Goal: Communication & Community: Share content

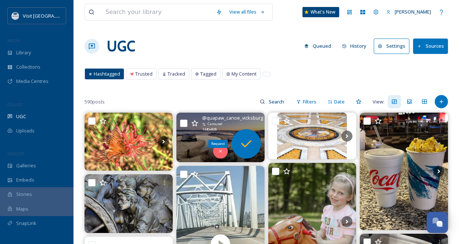
click at [244, 145] on icon at bounding box center [246, 143] width 10 height 7
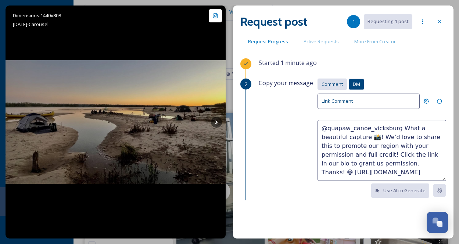
click at [331, 84] on span "Comment" at bounding box center [332, 84] width 21 height 7
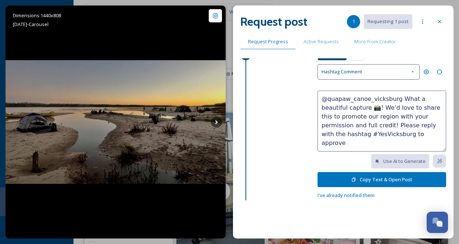
scroll to position [79, 0]
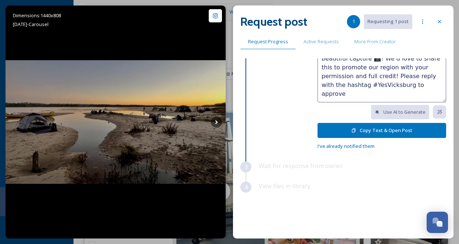
click at [384, 129] on button "Copy Text & Open Post" at bounding box center [382, 130] width 129 height 15
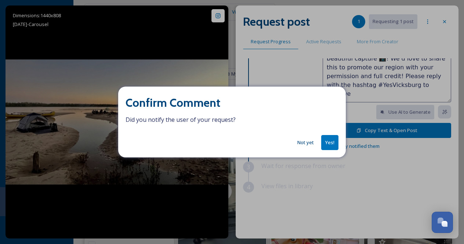
click at [330, 144] on button "Yes!" at bounding box center [330, 142] width 17 height 15
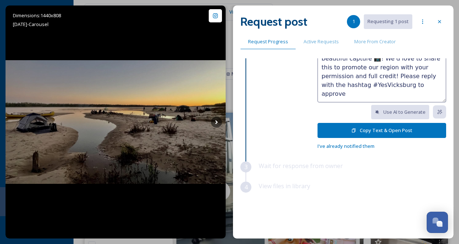
scroll to position [5, 0]
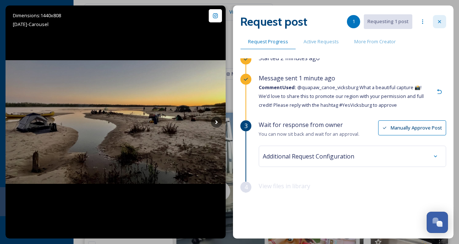
click at [435, 22] on div at bounding box center [439, 21] width 13 height 13
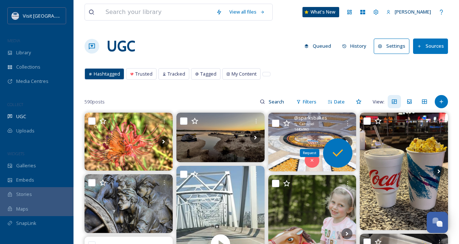
click at [339, 153] on icon at bounding box center [338, 153] width 10 height 7
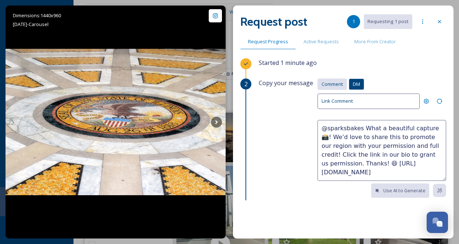
click at [325, 83] on span "Comment" at bounding box center [332, 84] width 21 height 7
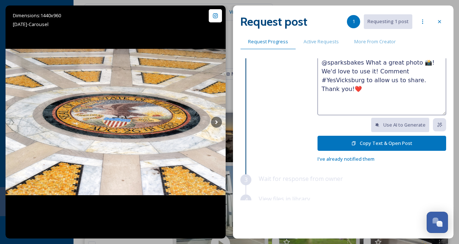
scroll to position [79, 0]
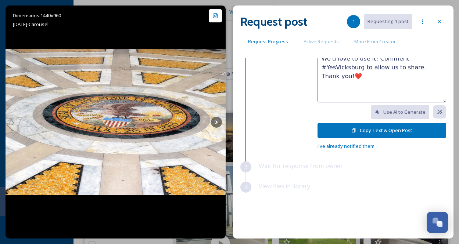
click at [383, 132] on button "Copy Text & Open Post" at bounding box center [382, 130] width 129 height 15
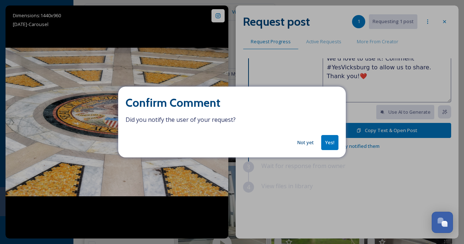
click at [327, 144] on button "Yes!" at bounding box center [330, 142] width 17 height 15
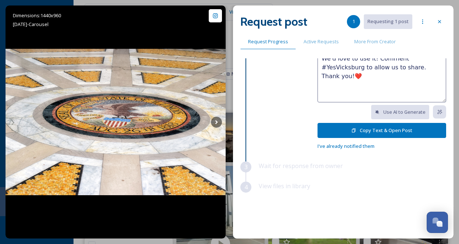
scroll to position [0, 0]
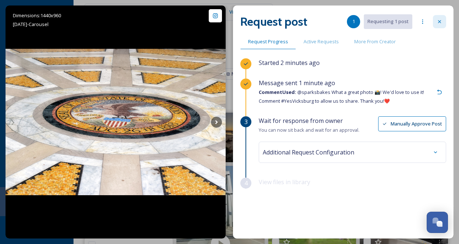
click at [441, 22] on icon at bounding box center [440, 22] width 6 height 6
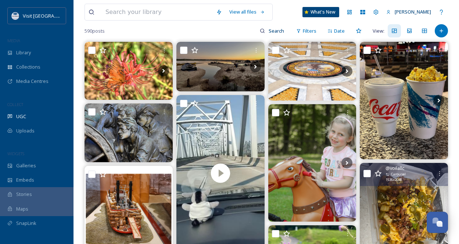
scroll to position [73, 0]
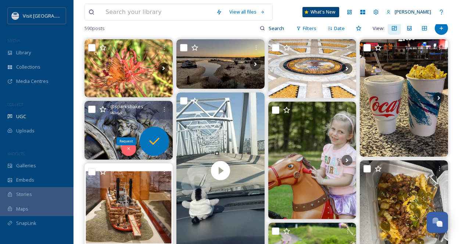
click at [153, 140] on icon at bounding box center [154, 141] width 15 height 15
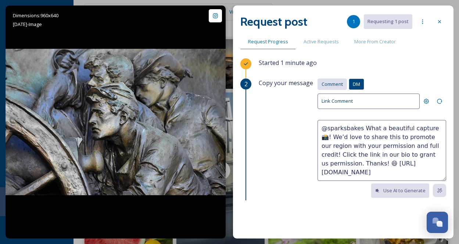
click at [326, 84] on span "Comment" at bounding box center [332, 84] width 21 height 7
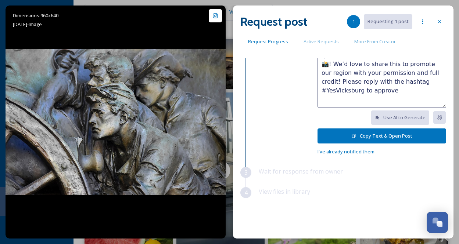
scroll to position [79, 0]
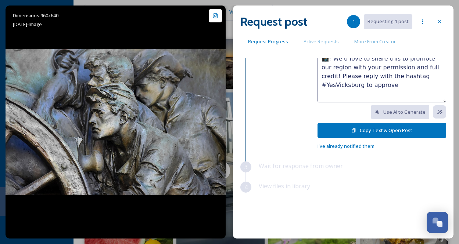
click at [383, 127] on button "Copy Text & Open Post" at bounding box center [382, 130] width 129 height 15
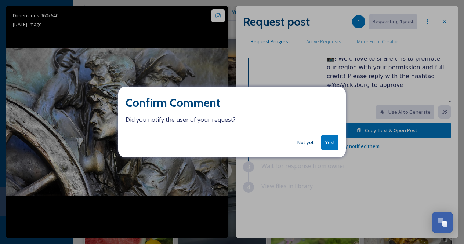
click at [333, 142] on button "Yes!" at bounding box center [330, 142] width 17 height 15
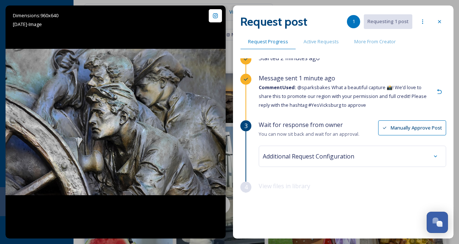
scroll to position [0, 0]
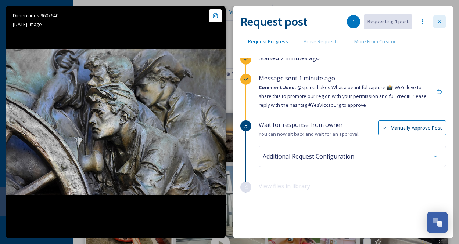
click at [440, 21] on icon at bounding box center [440, 22] width 6 height 6
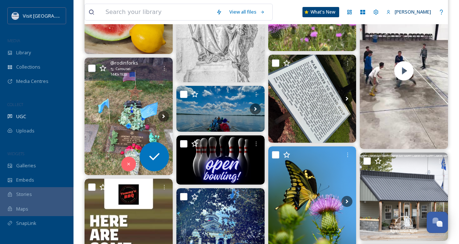
scroll to position [367, 0]
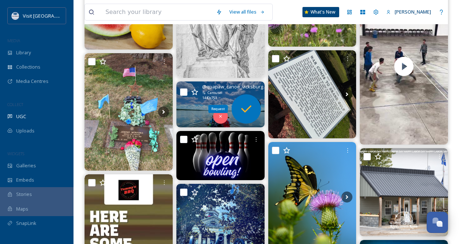
click at [246, 114] on icon at bounding box center [246, 109] width 15 height 15
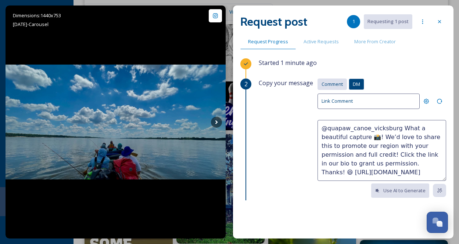
click at [334, 85] on span "Comment" at bounding box center [332, 84] width 21 height 7
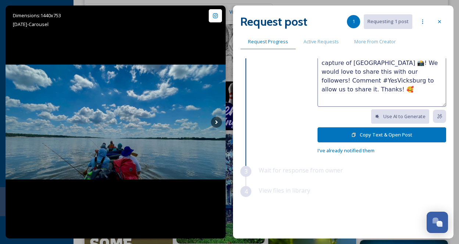
scroll to position [79, 0]
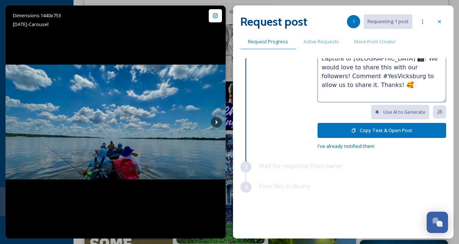
click at [382, 129] on button "Copy Text & Open Post" at bounding box center [382, 130] width 129 height 15
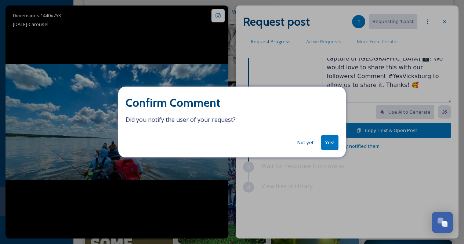
click at [330, 144] on button "Yes!" at bounding box center [330, 142] width 17 height 15
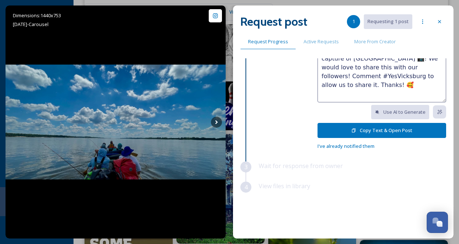
scroll to position [5, 0]
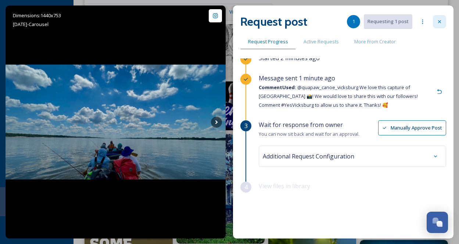
click at [438, 21] on icon at bounding box center [440, 22] width 6 height 6
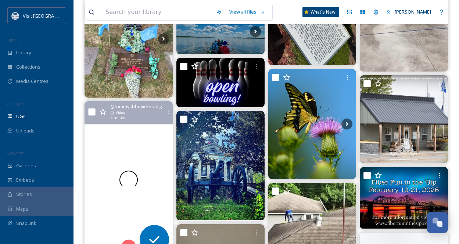
scroll to position [441, 0]
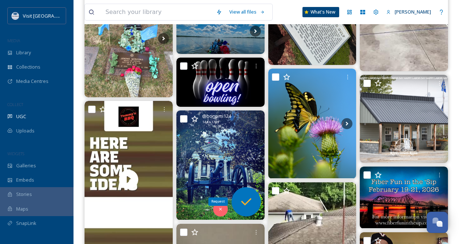
click at [252, 206] on icon at bounding box center [246, 202] width 15 height 15
